Goal: Task Accomplishment & Management: Manage account settings

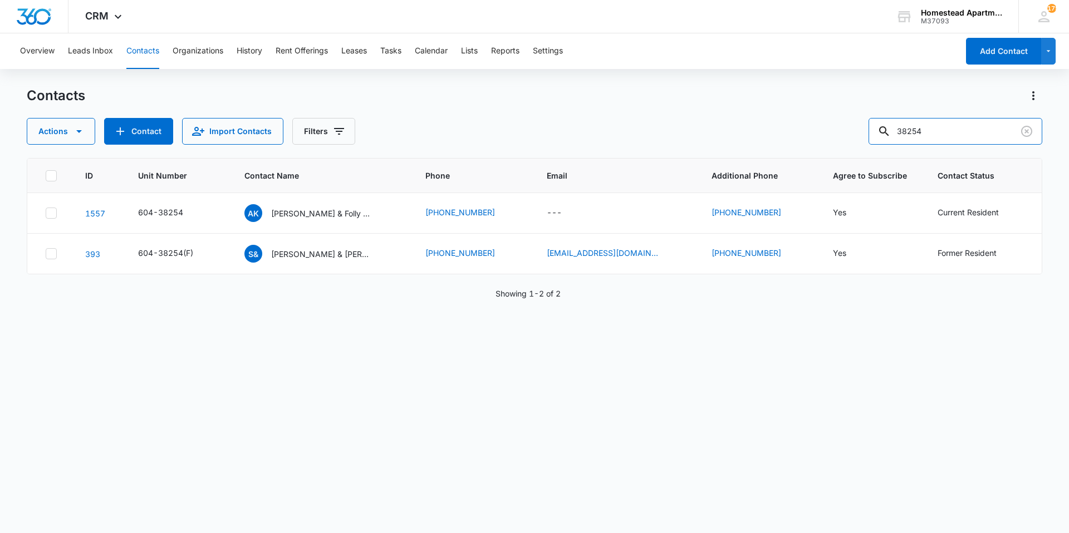
drag, startPoint x: 955, startPoint y: 130, endPoint x: 789, endPoint y: 149, distance: 166.9
click at [533, 149] on div "Contacts Actions Contact Import Contacts Filters 38254 ID Unit Number Contact N…" at bounding box center [534, 309] width 1015 height 445
click at [144, 52] on button "Contacts" at bounding box center [142, 51] width 33 height 36
click at [533, 124] on input "text" at bounding box center [963, 131] width 157 height 27
type input "[PERSON_NAME]"
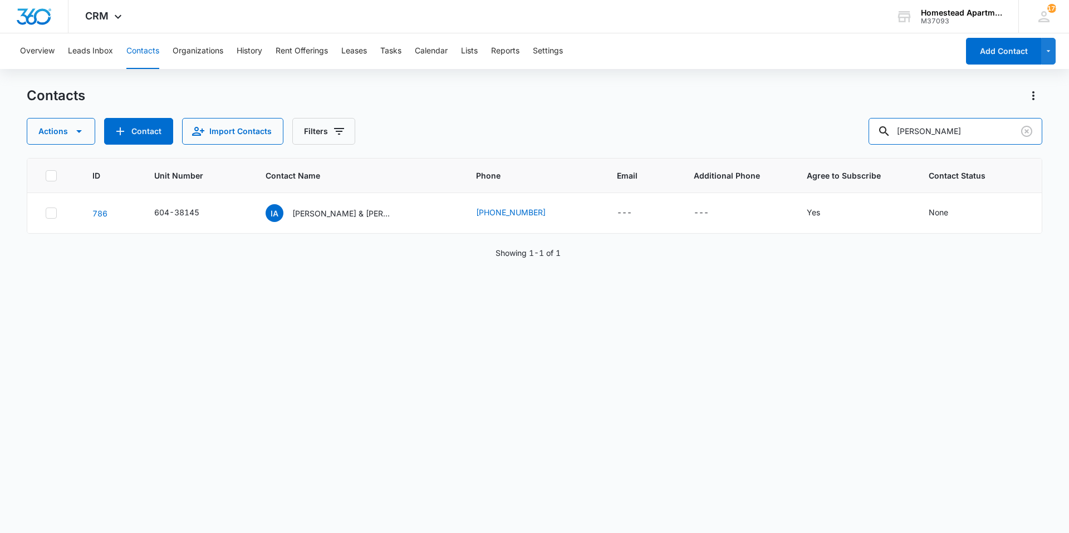
drag, startPoint x: 966, startPoint y: 127, endPoint x: 829, endPoint y: 126, distance: 136.4
click at [533, 126] on div "Actions Contact Import Contacts Filters [PERSON_NAME]" at bounding box center [534, 131] width 1015 height 27
type input "[PERSON_NAME]"
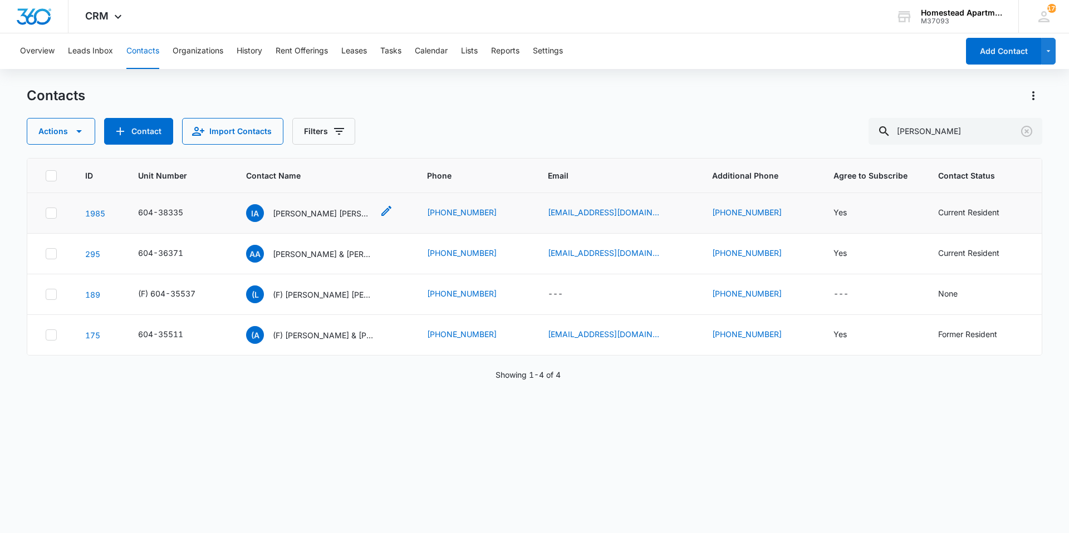
click at [331, 222] on div "IA [PERSON_NAME] [PERSON_NAME]" at bounding box center [309, 213] width 127 height 18
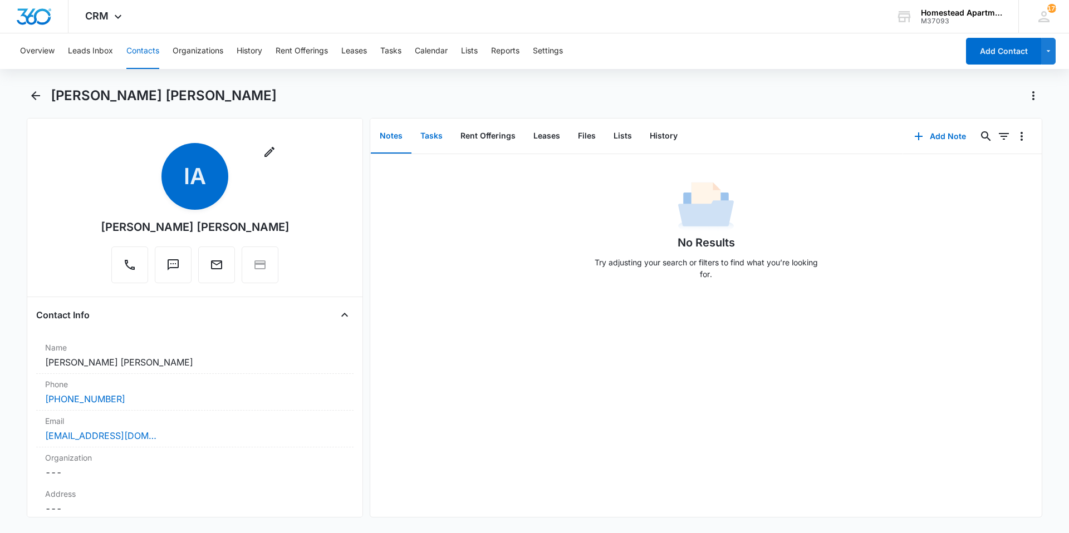
click at [435, 145] on button "Tasks" at bounding box center [431, 136] width 40 height 35
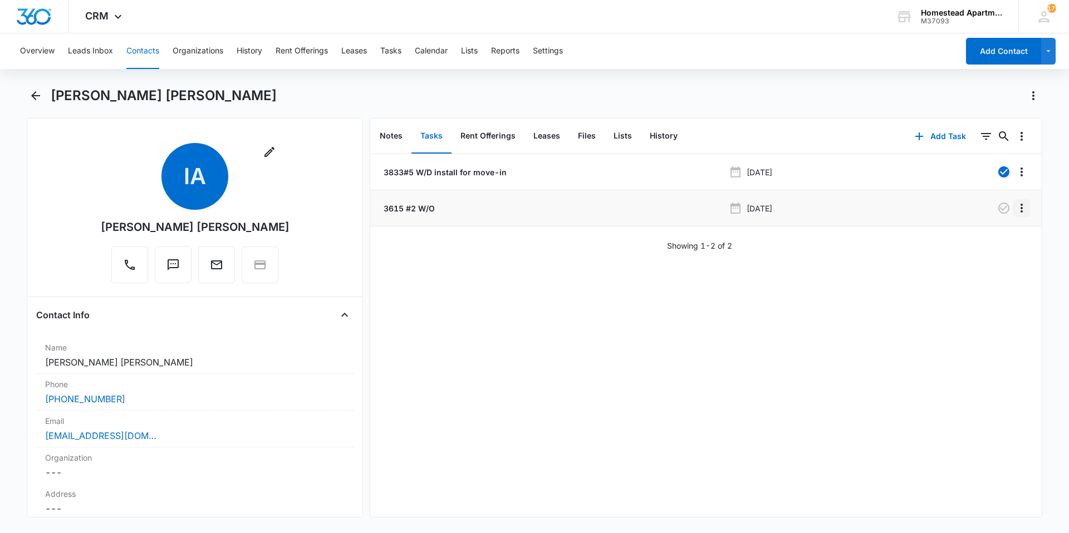
click at [533, 209] on icon "Overflow Menu" at bounding box center [1021, 208] width 13 height 13
click at [533, 281] on div "3833#5 W/D install for move-in [DATE][PHONE_NUMBER] W/O [DATE] Edit Delete Show…" at bounding box center [705, 335] width 671 height 363
click at [409, 206] on p "3615 #2 W/O" at bounding box center [407, 209] width 53 height 12
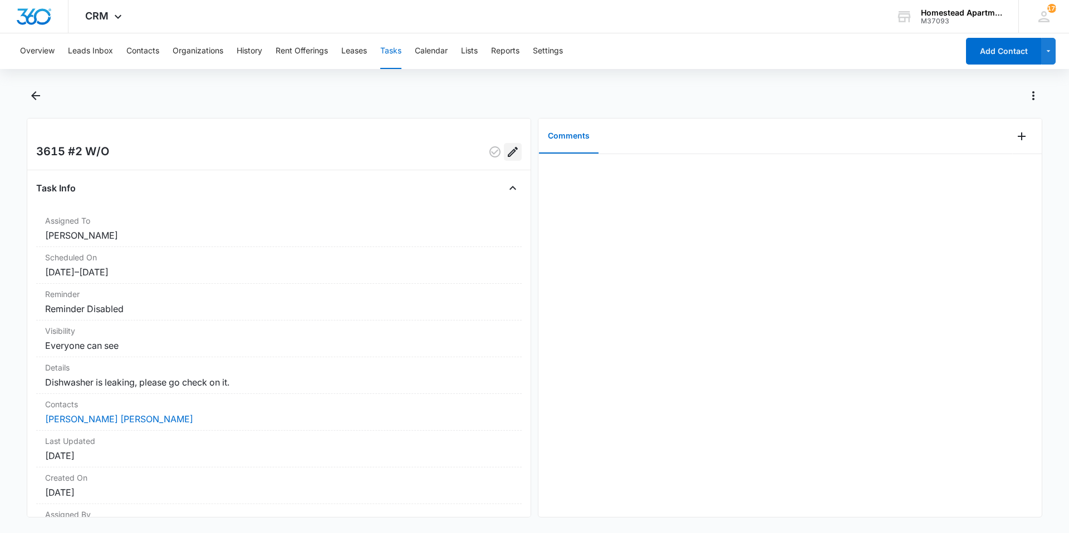
click at [506, 156] on icon "Edit" at bounding box center [512, 151] width 13 height 13
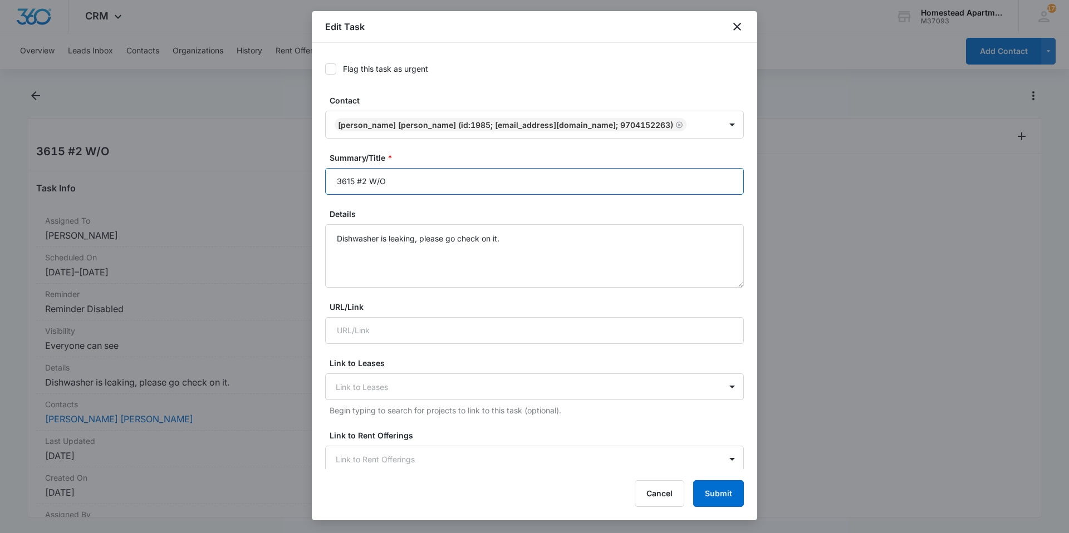
click at [407, 182] on input "3615 #2 W/O" at bounding box center [534, 181] width 419 height 27
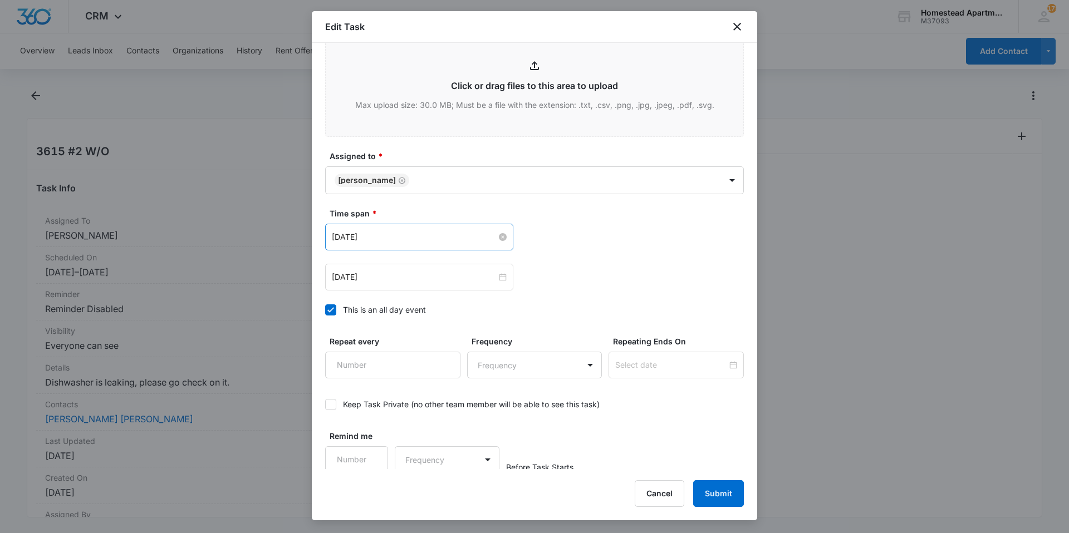
scroll to position [520, 0]
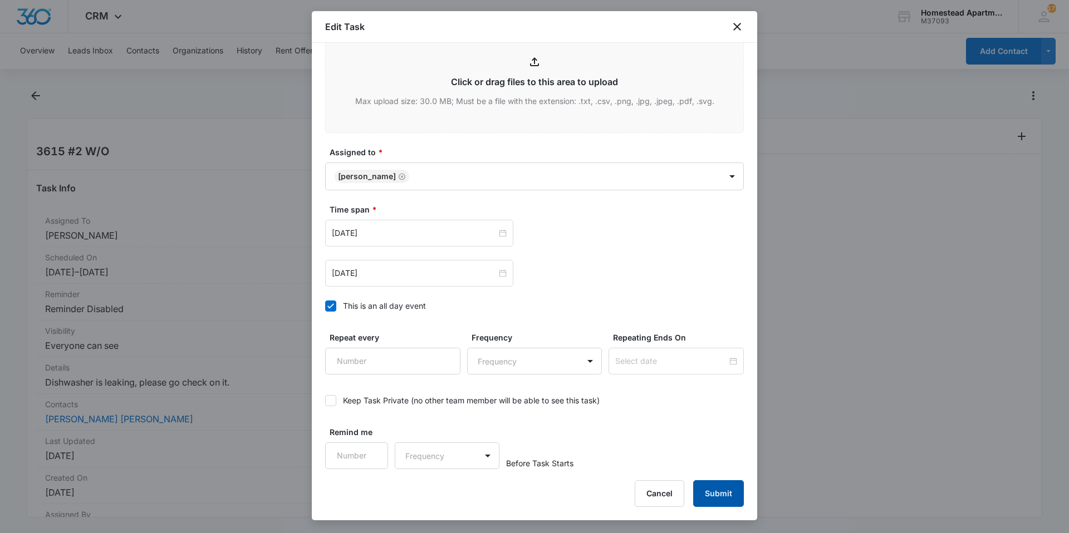
type input "3833 #5 W/O"
click at [533, 494] on button "Submit" at bounding box center [718, 493] width 51 height 27
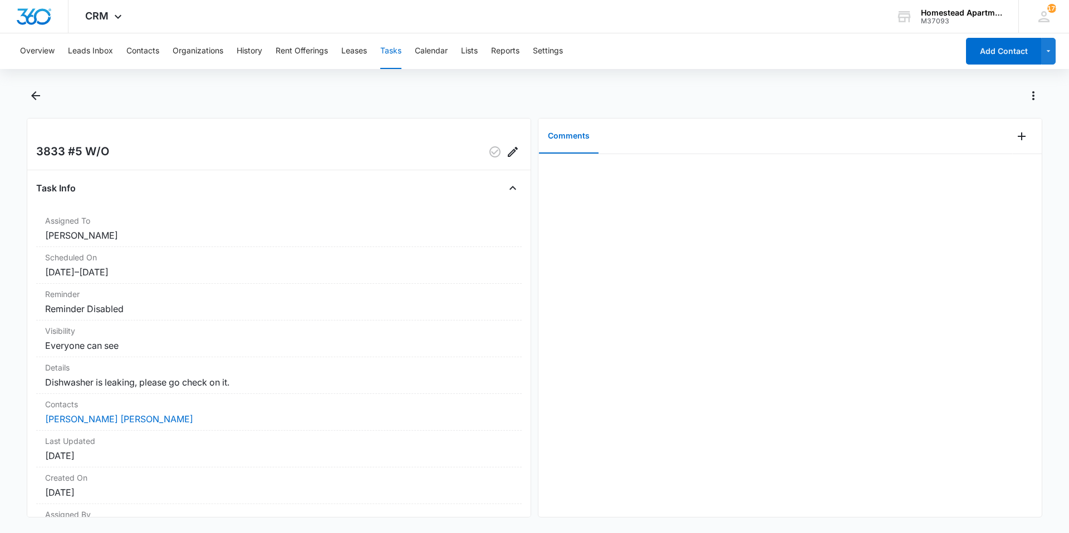
click at [388, 46] on button "Tasks" at bounding box center [390, 51] width 21 height 36
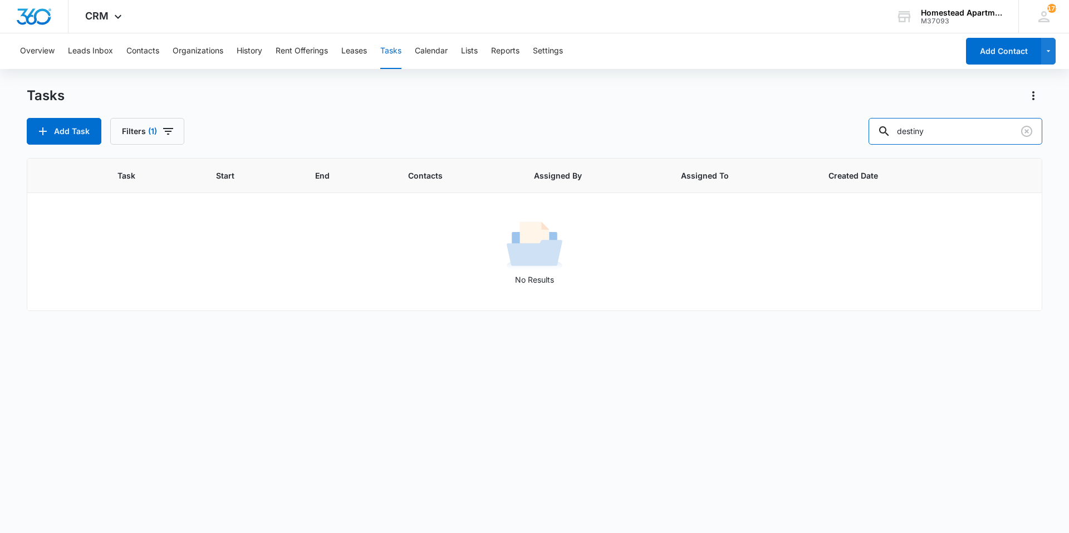
drag, startPoint x: 942, startPoint y: 129, endPoint x: 852, endPoint y: 134, distance: 90.9
click at [533, 134] on div "Add Task Filters (1) destiny" at bounding box center [534, 131] width 1015 height 27
type input "[PERSON_NAME]"
click at [156, 50] on button "Contacts" at bounding box center [142, 51] width 33 height 36
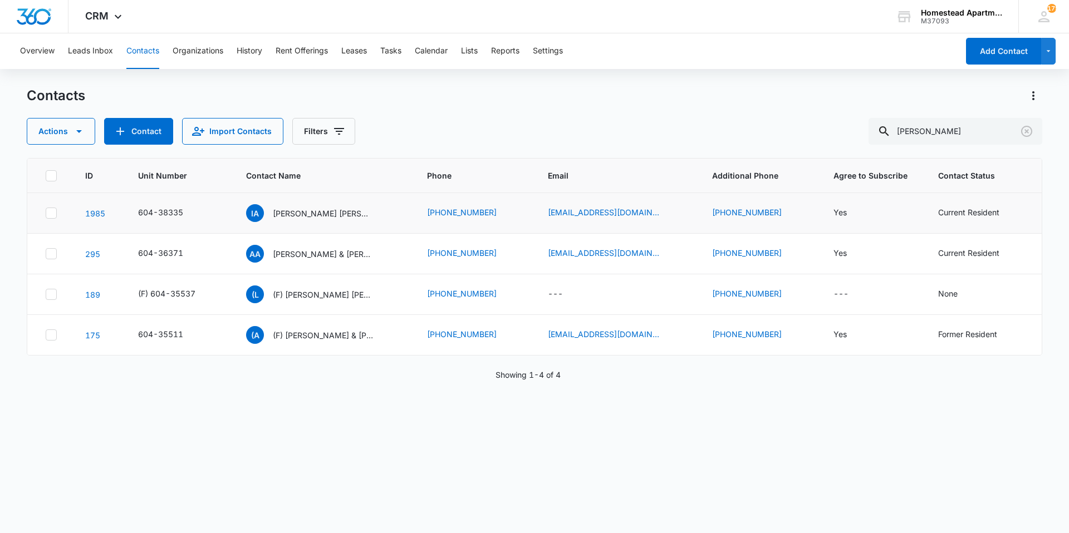
click at [335, 211] on p "[PERSON_NAME] [PERSON_NAME]" at bounding box center [323, 214] width 100 height 12
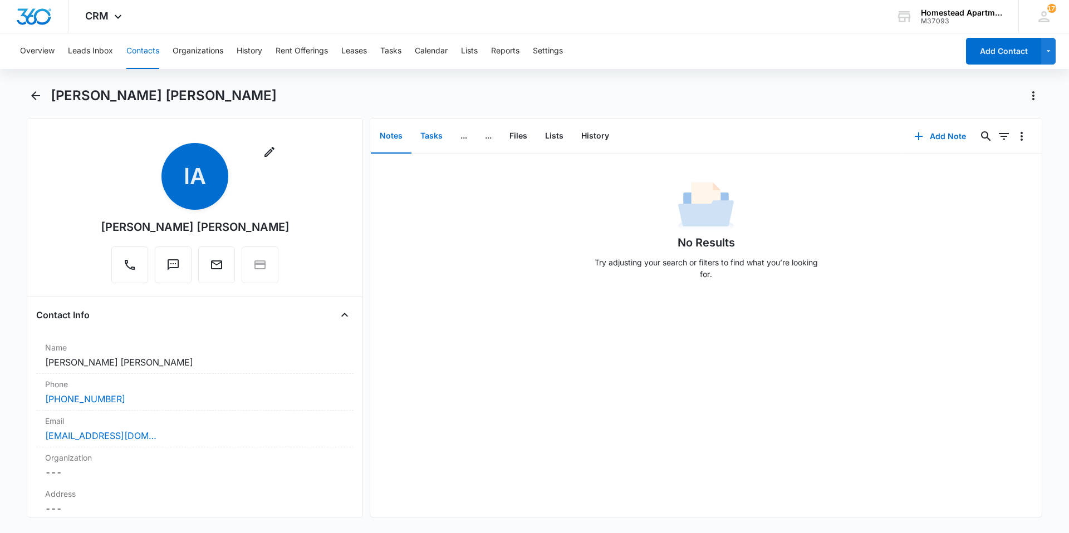
click at [436, 136] on button "Tasks" at bounding box center [431, 136] width 40 height 35
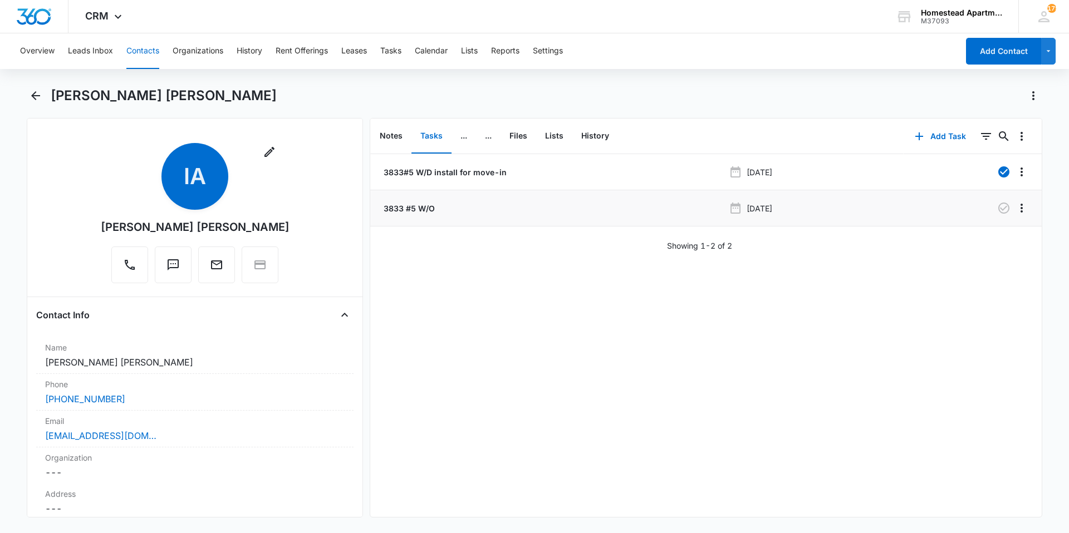
click at [424, 211] on p "3833 #5 W/O" at bounding box center [407, 209] width 53 height 12
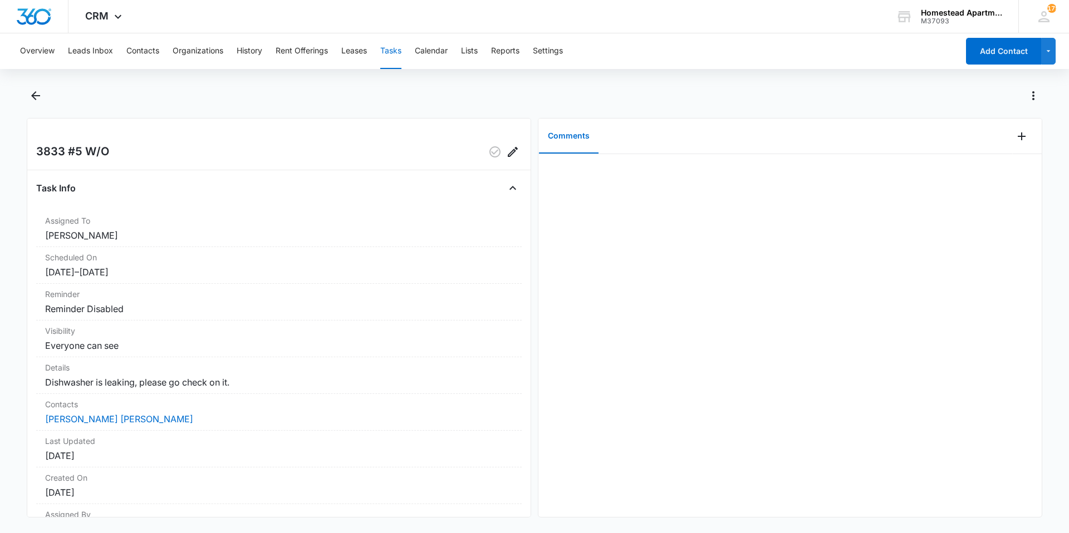
click at [24, 94] on main "3833 #5 W/O Task Info Assigned To [PERSON_NAME] Scheduled On [DATE] – [DATE] Re…" at bounding box center [534, 309] width 1069 height 444
click at [28, 95] on button "Back" at bounding box center [35, 96] width 17 height 18
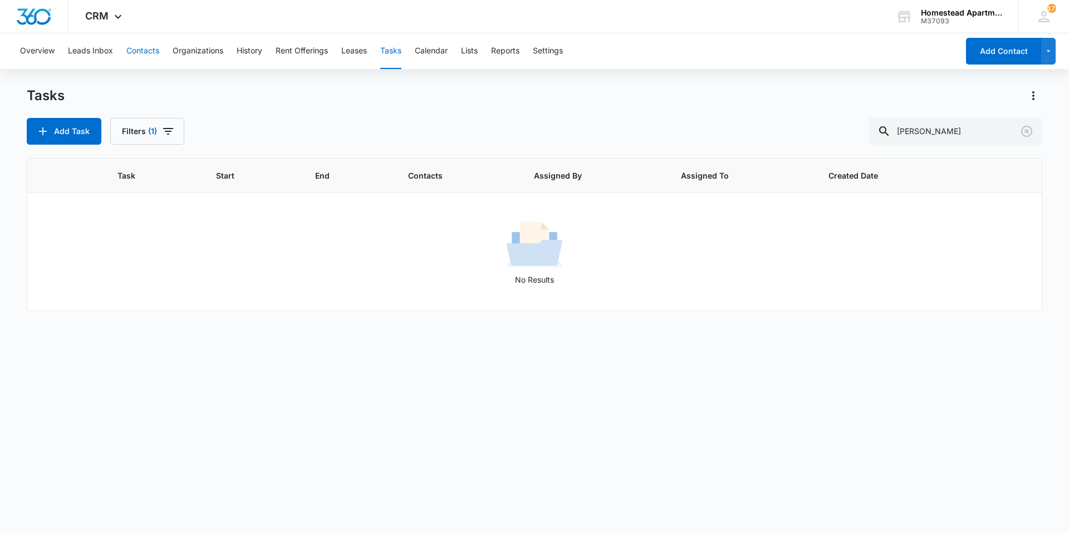
click at [149, 55] on button "Contacts" at bounding box center [142, 51] width 33 height 36
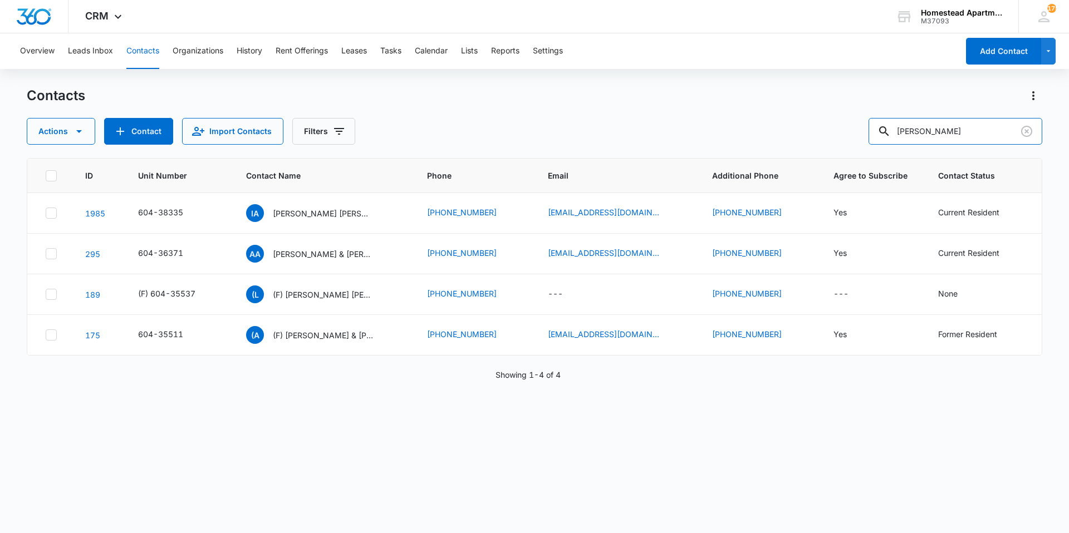
drag, startPoint x: 980, startPoint y: 132, endPoint x: 771, endPoint y: 136, distance: 209.4
click at [533, 136] on div "Actions Contact Import Contacts Filters [PERSON_NAME]" at bounding box center [534, 131] width 1015 height 27
type input "36152"
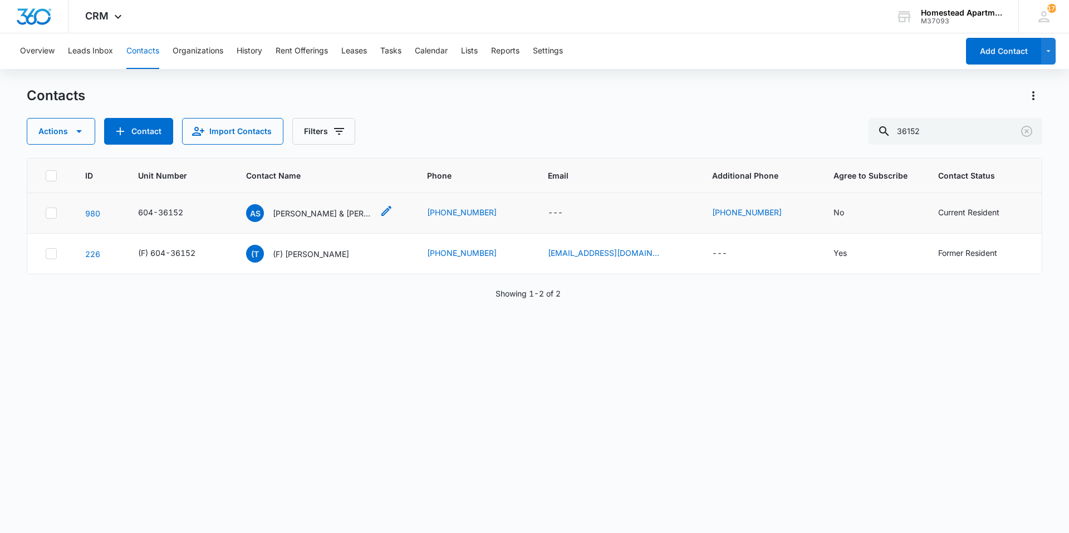
click at [305, 214] on p "[PERSON_NAME] & [PERSON_NAME]" at bounding box center [323, 214] width 100 height 12
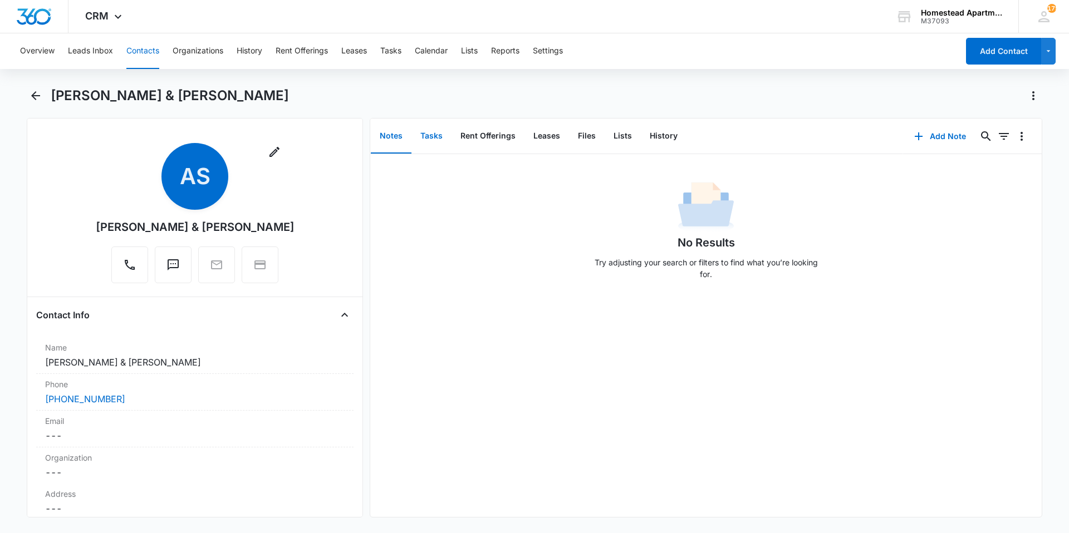
click at [422, 141] on button "Tasks" at bounding box center [431, 136] width 40 height 35
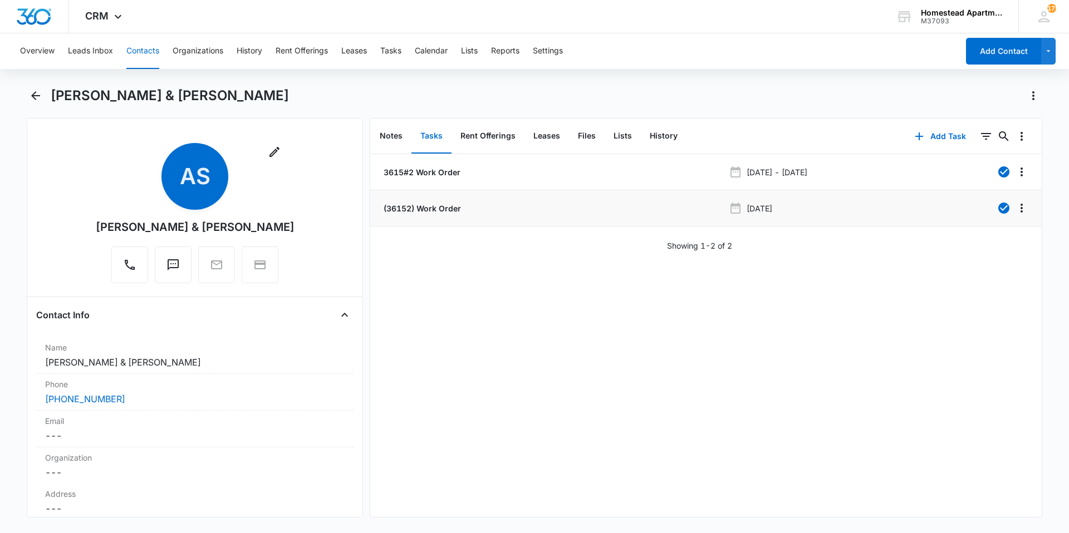
click at [440, 208] on p "(36152) Work Order" at bounding box center [421, 209] width 80 height 12
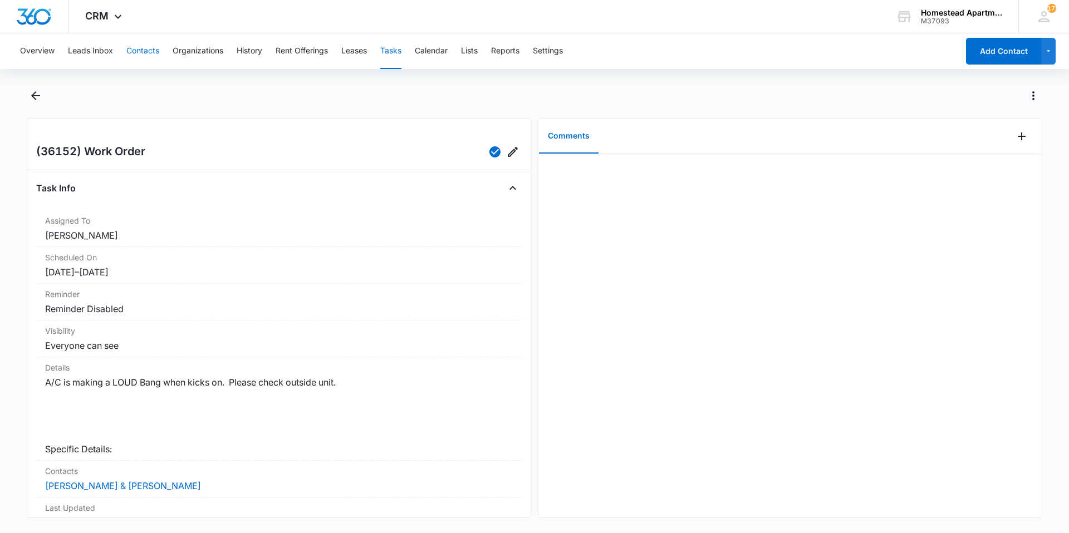
click at [150, 50] on button "Contacts" at bounding box center [142, 51] width 33 height 36
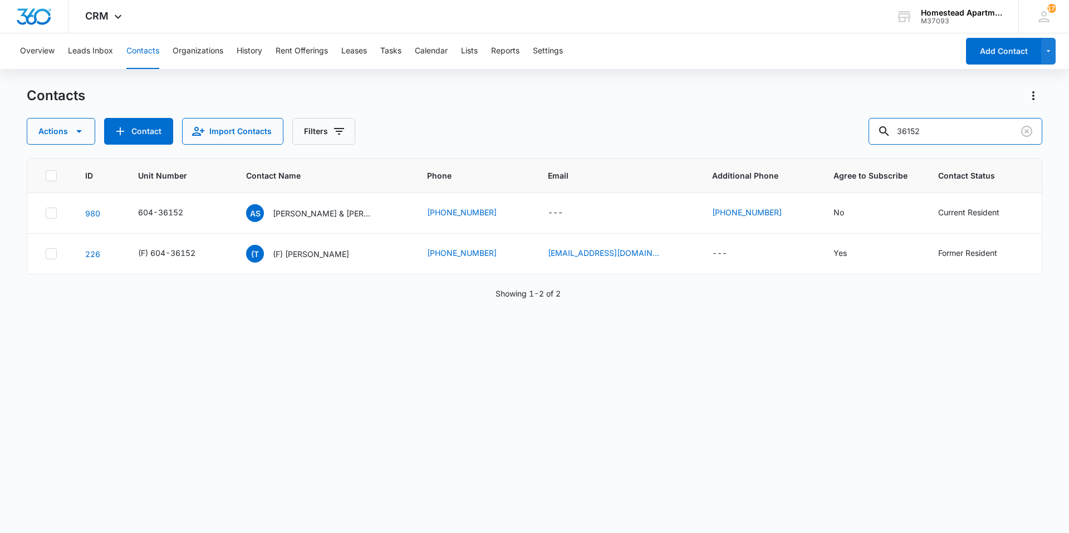
drag, startPoint x: 934, startPoint y: 128, endPoint x: 821, endPoint y: 148, distance: 114.1
click at [533, 148] on div "Contacts Actions Contact Import Contacts Filters 36152 ID Unit Number Contact N…" at bounding box center [534, 309] width 1015 height 445
type input "[PERSON_NAME]"
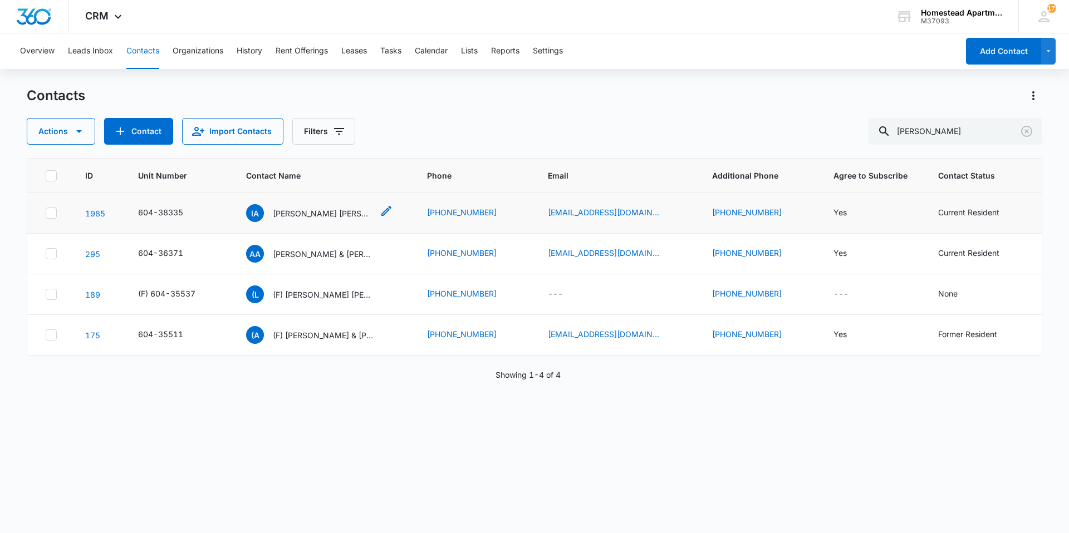
click at [334, 209] on p "[PERSON_NAME] [PERSON_NAME]" at bounding box center [323, 214] width 100 height 12
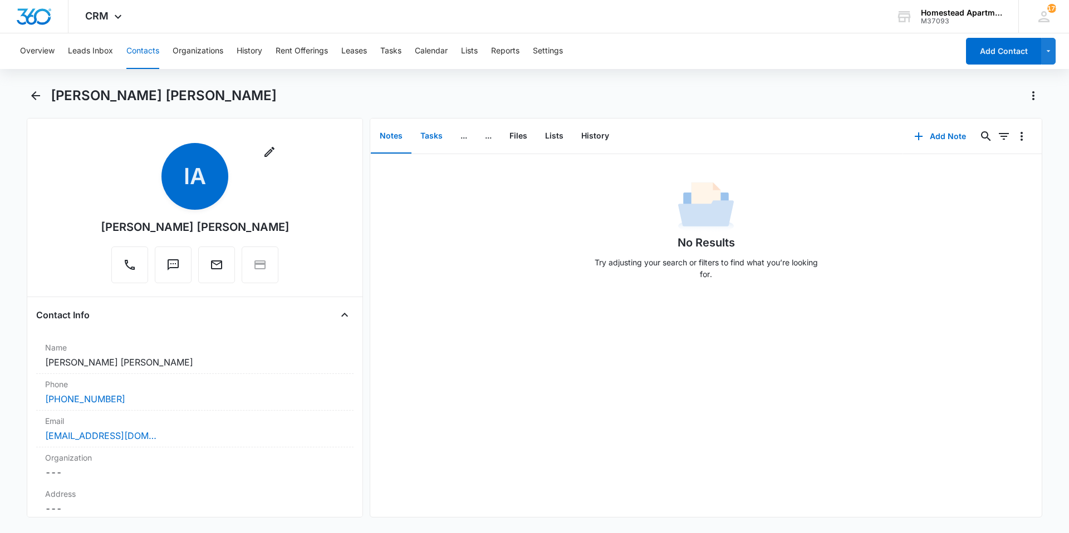
click at [433, 134] on button "Tasks" at bounding box center [431, 136] width 40 height 35
